Goal: Check status: Check status

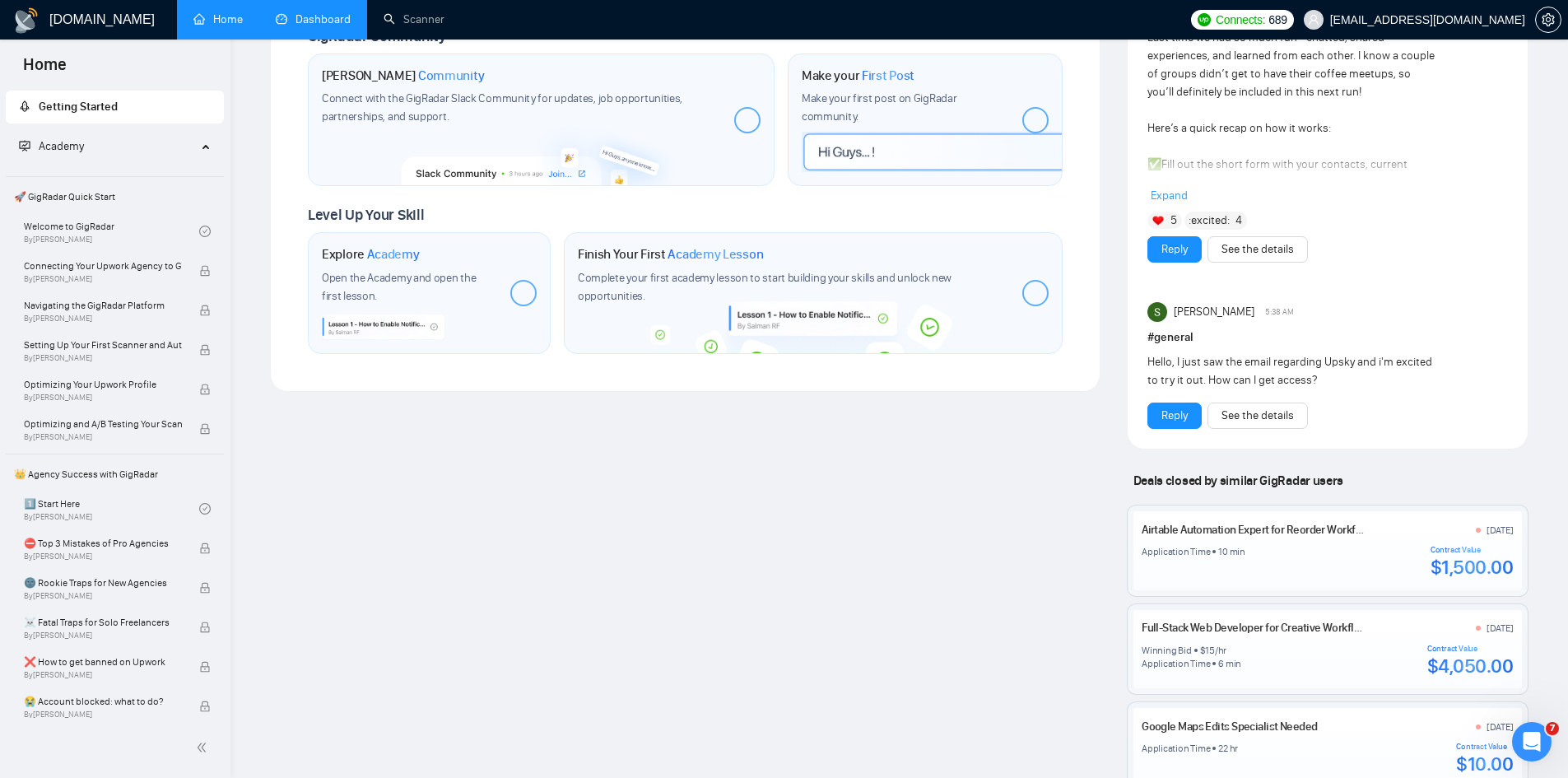
click at [307, 12] on link "Dashboard" at bounding box center [313, 19] width 75 height 14
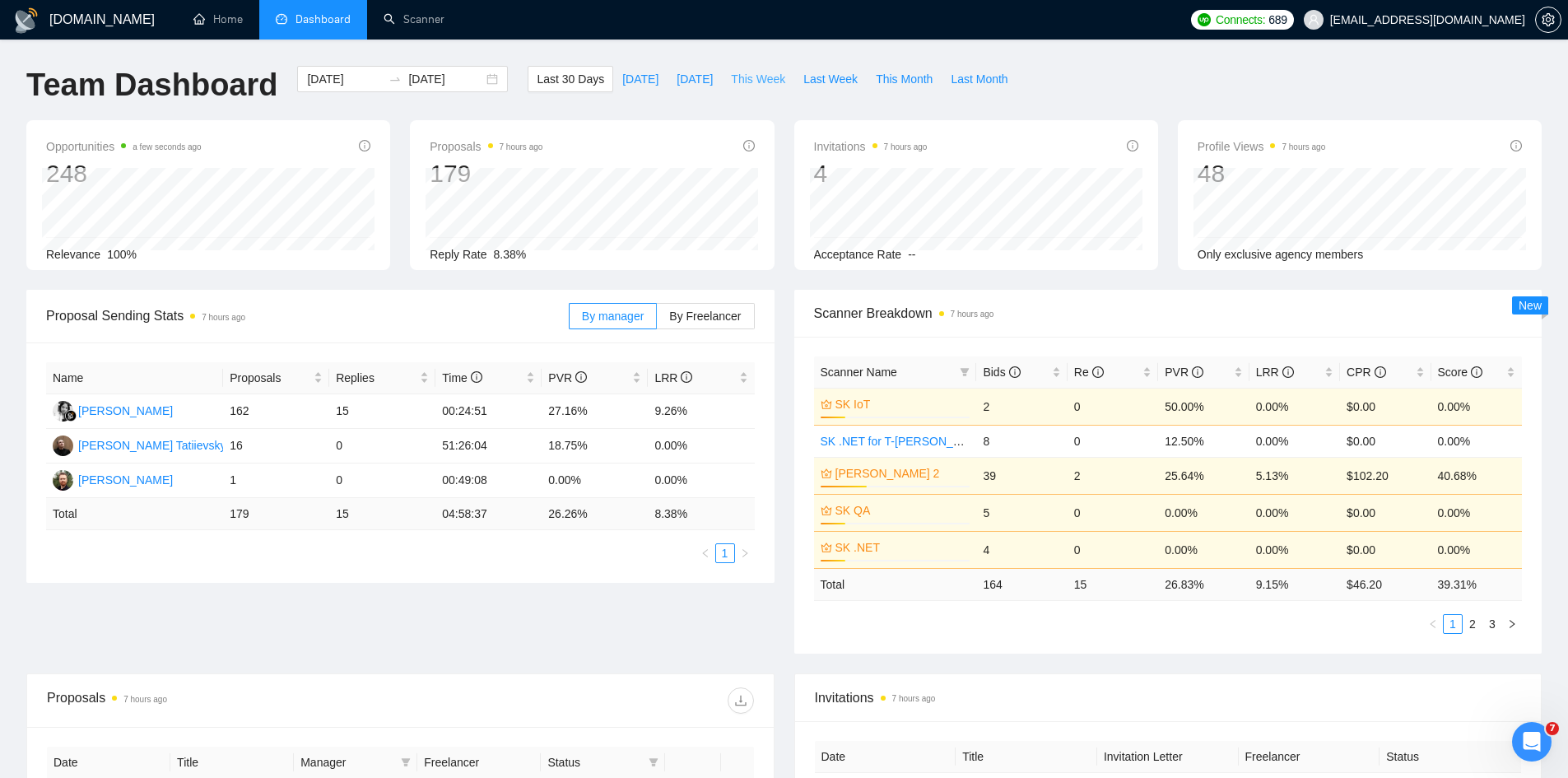
click at [739, 79] on span "This Week" at bounding box center [758, 79] width 54 height 18
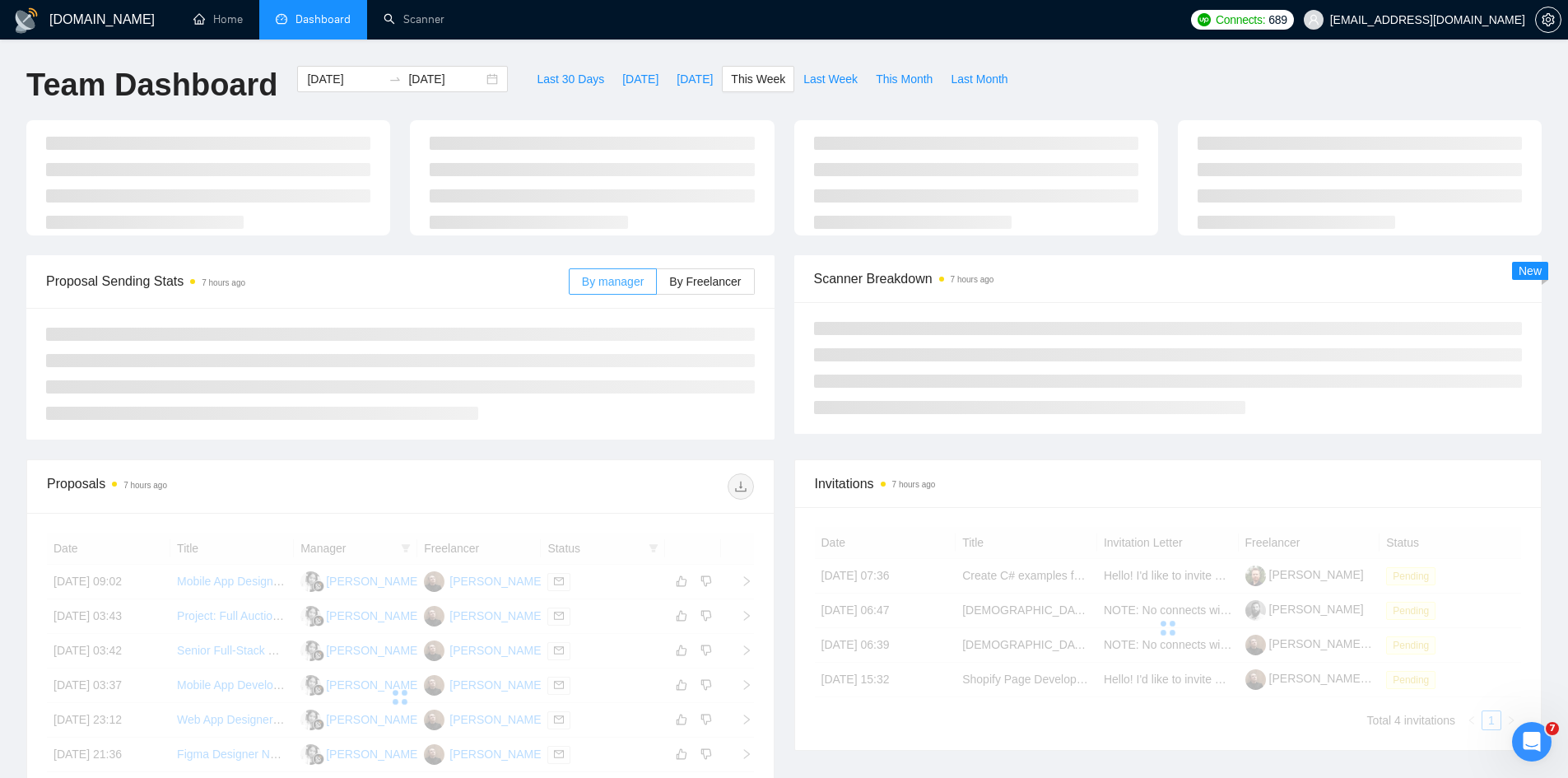
type input "[DATE]"
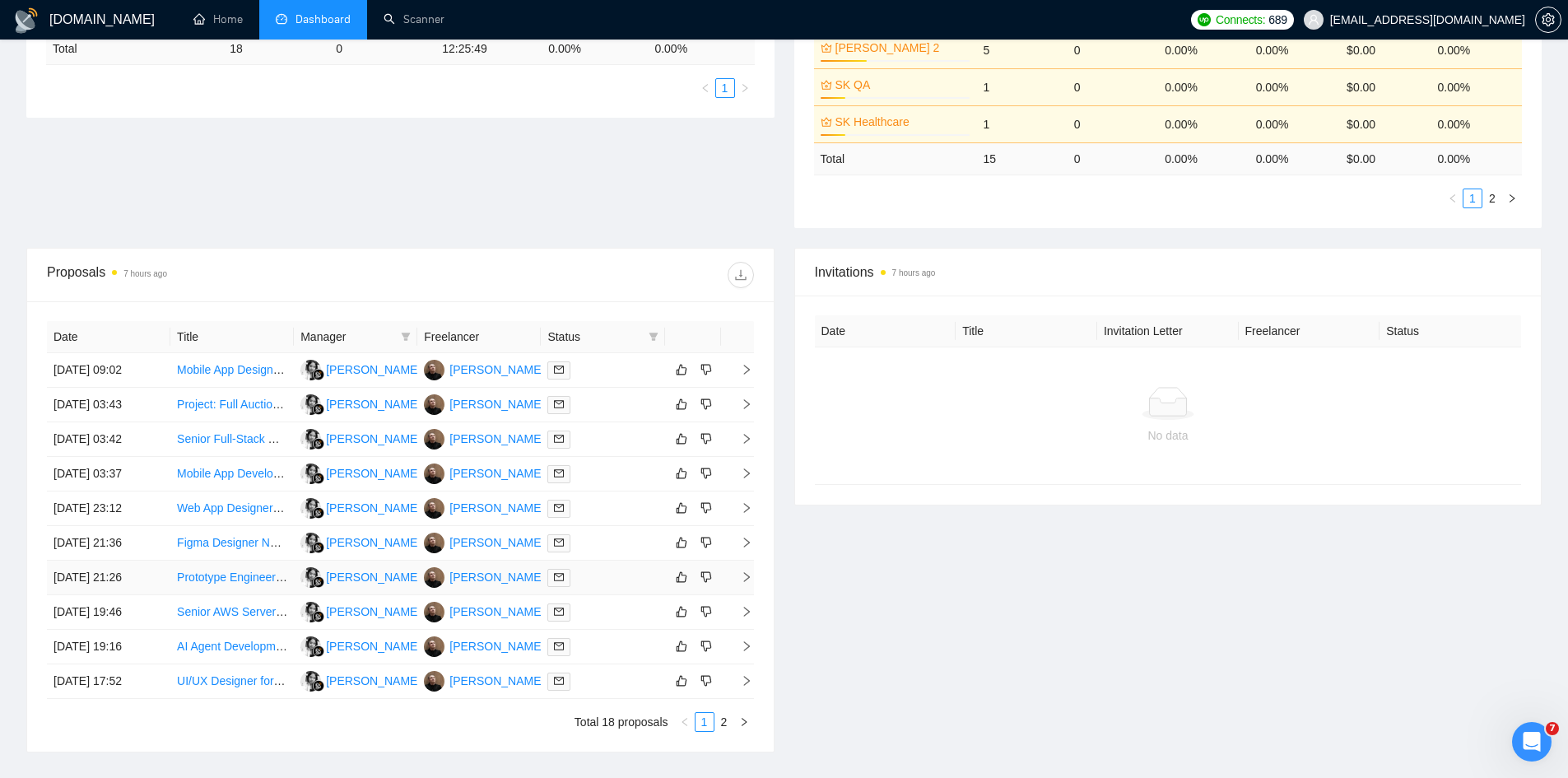
scroll to position [439, 0]
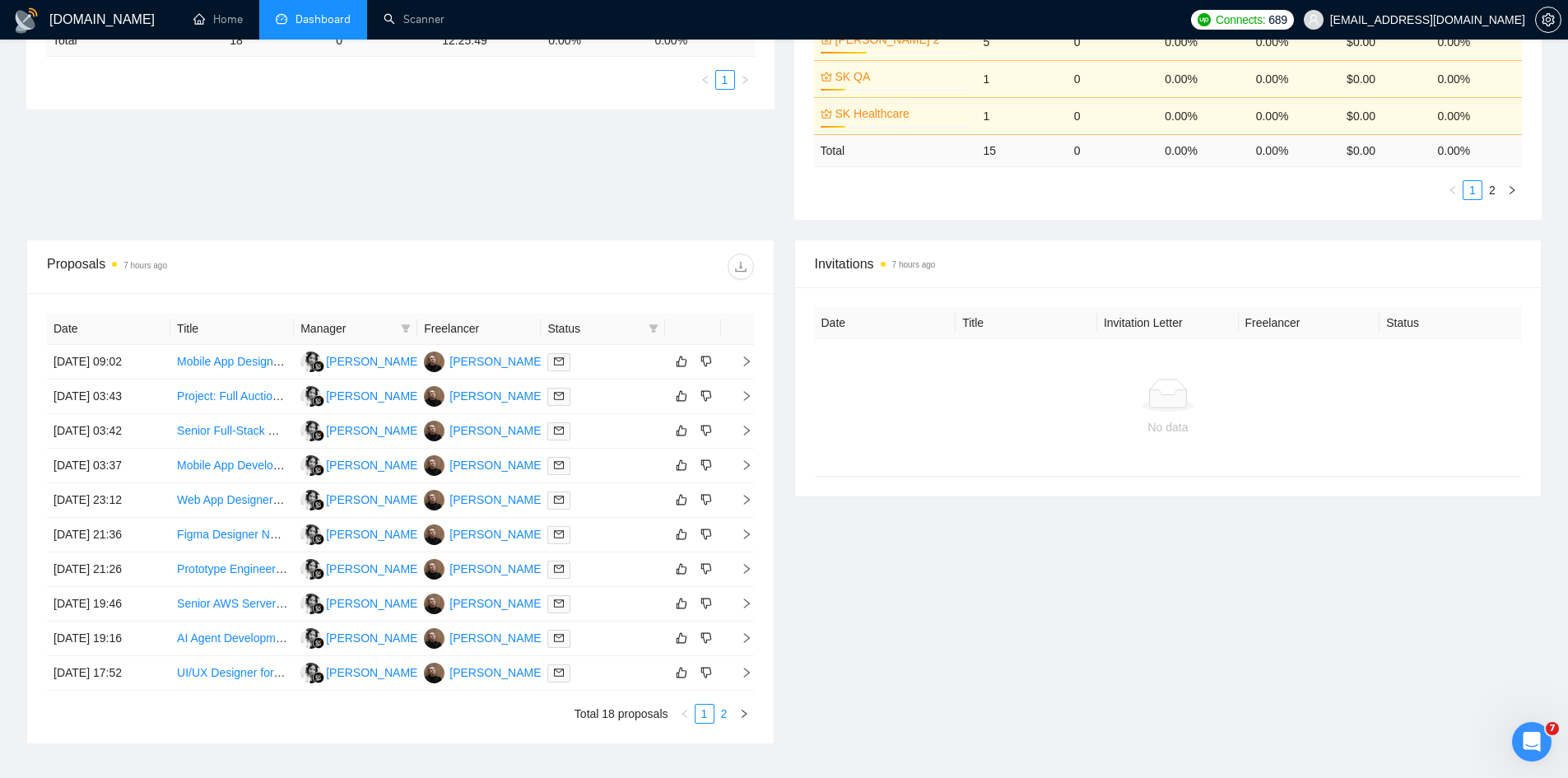
click at [724, 705] on link "2" at bounding box center [724, 713] width 18 height 18
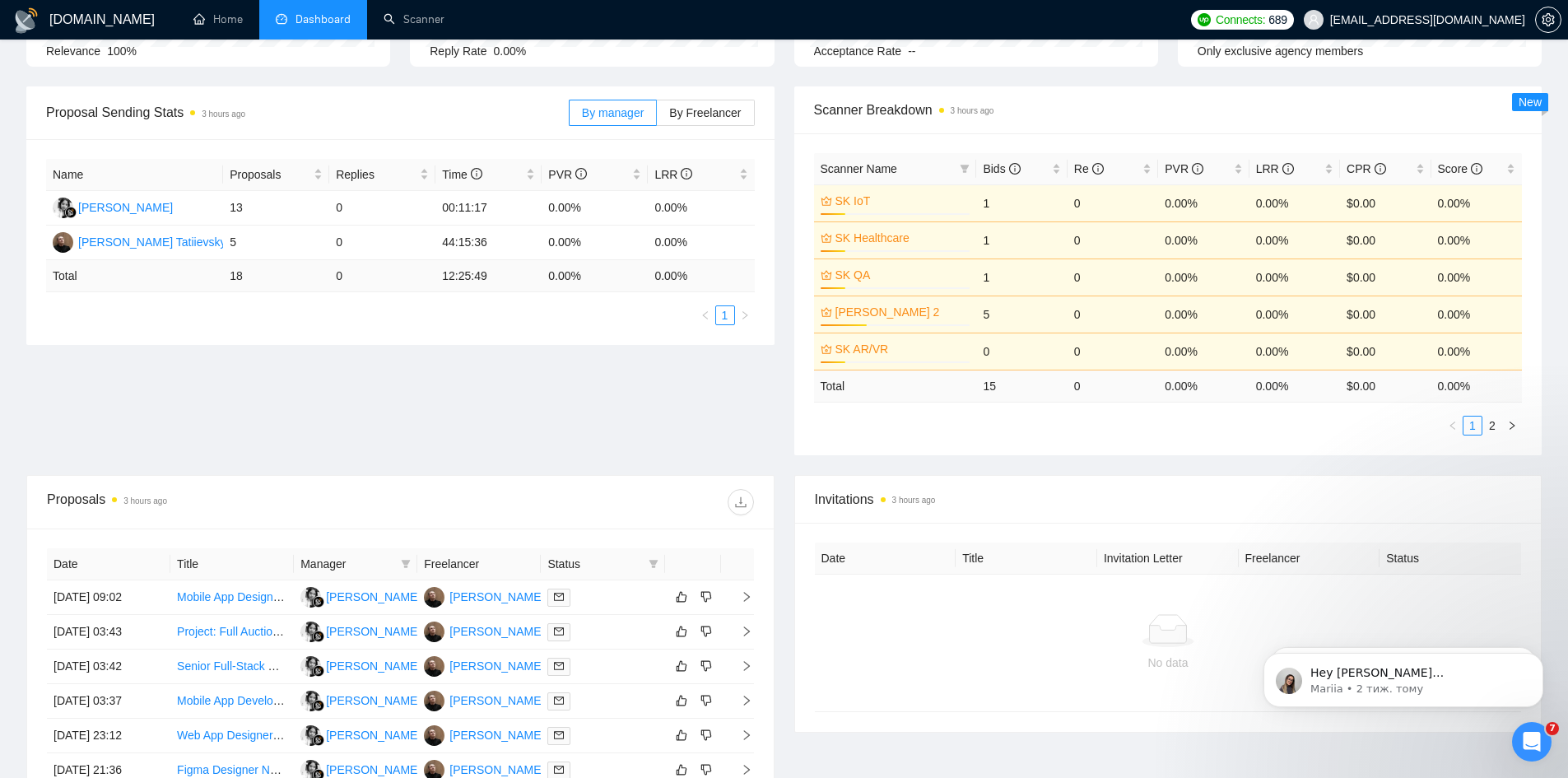
scroll to position [220, 0]
